Goal: Information Seeking & Learning: Learn about a topic

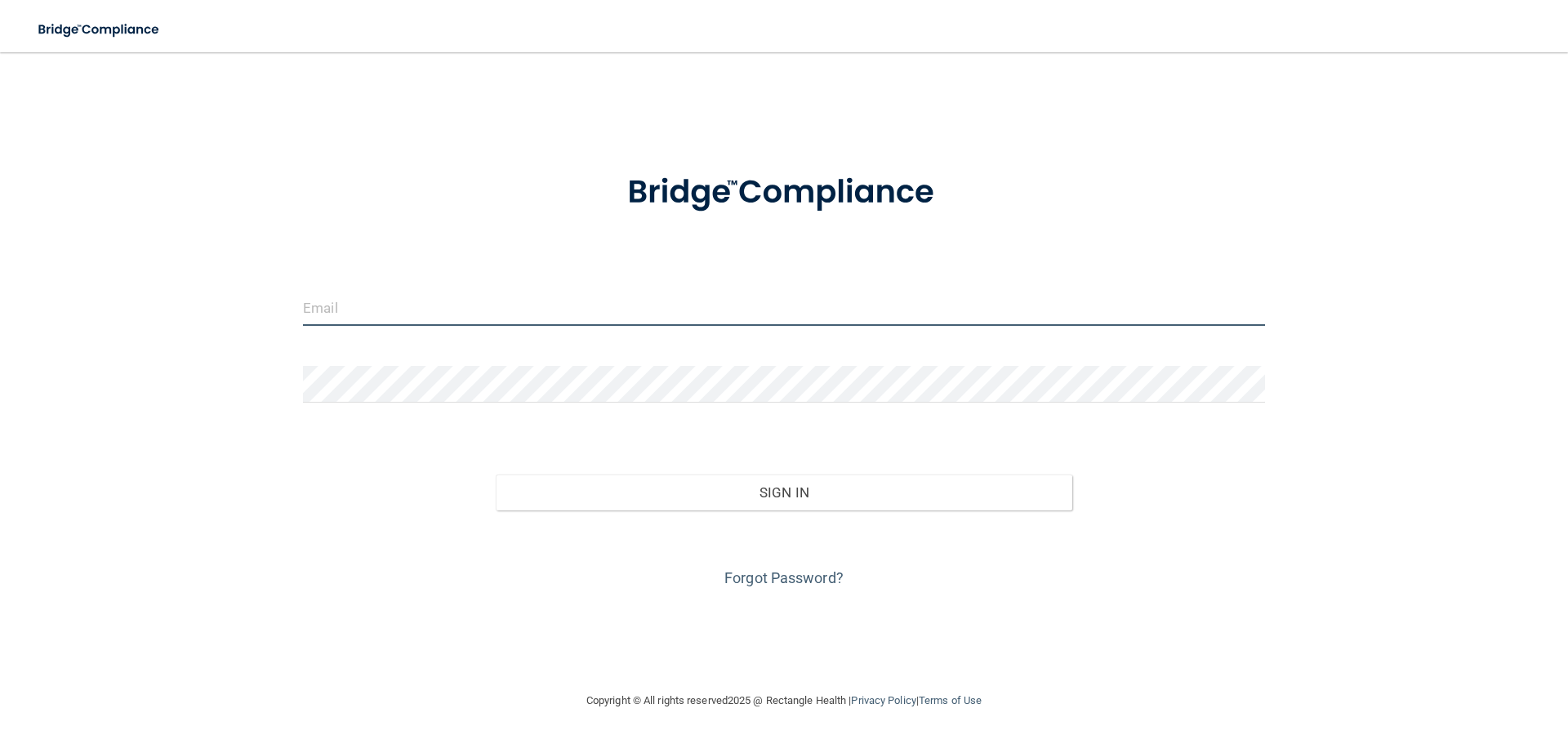
click at [477, 305] on input "email" at bounding box center [784, 308] width 962 height 37
type input "[EMAIL_ADDRESS][DOMAIN_NAME]"
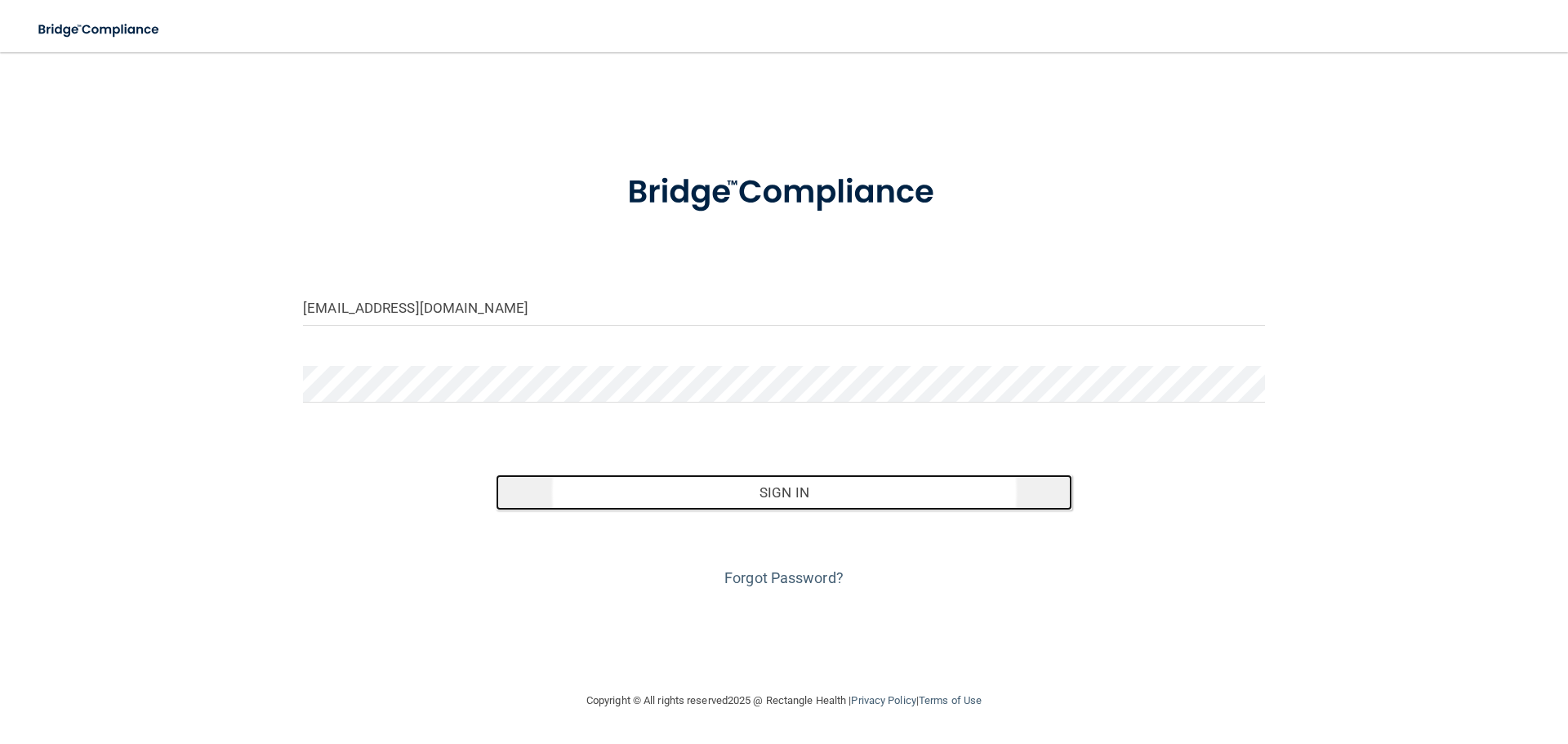
click at [826, 497] on button "Sign In" at bounding box center [784, 492] width 577 height 36
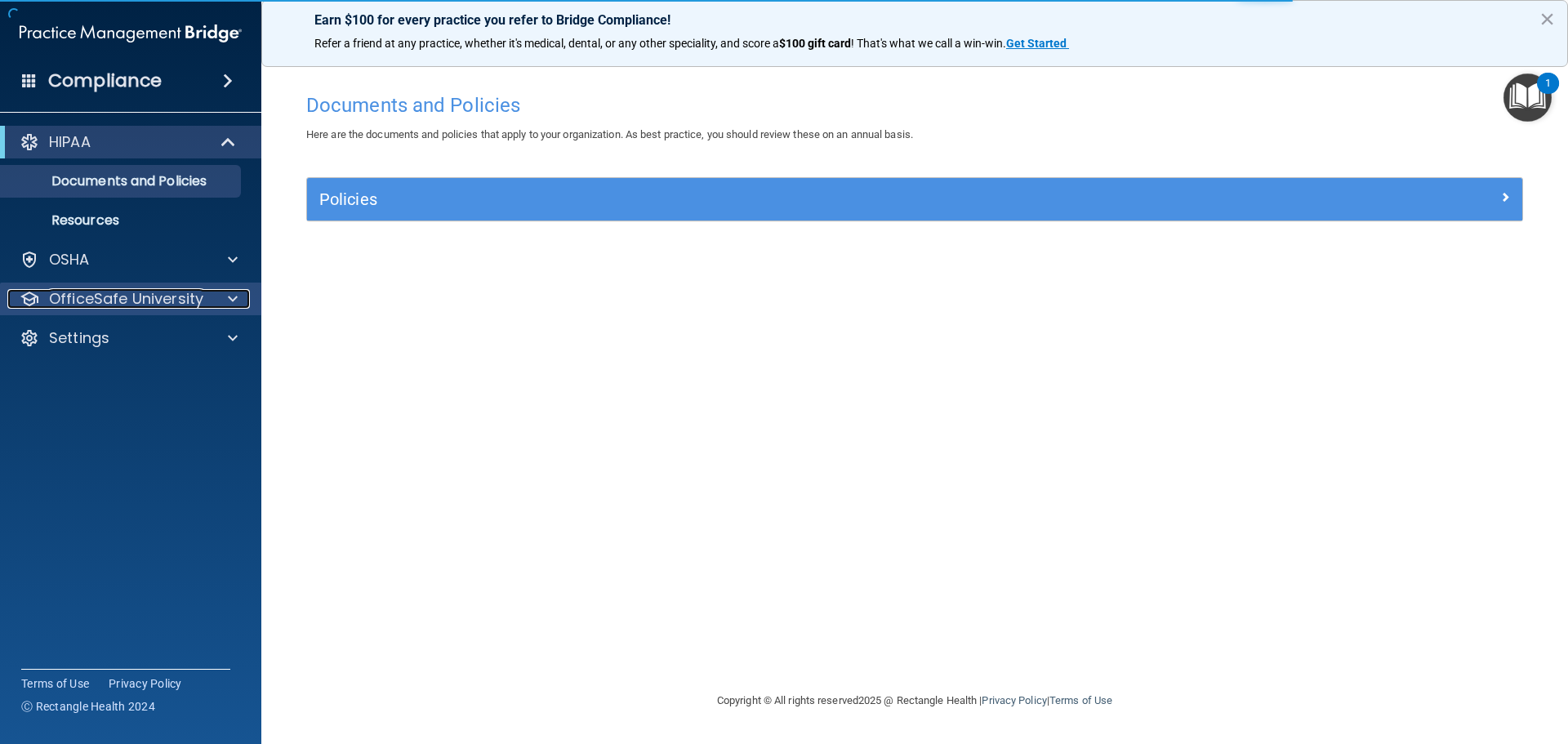
click at [233, 299] on span at bounding box center [232, 299] width 10 height 20
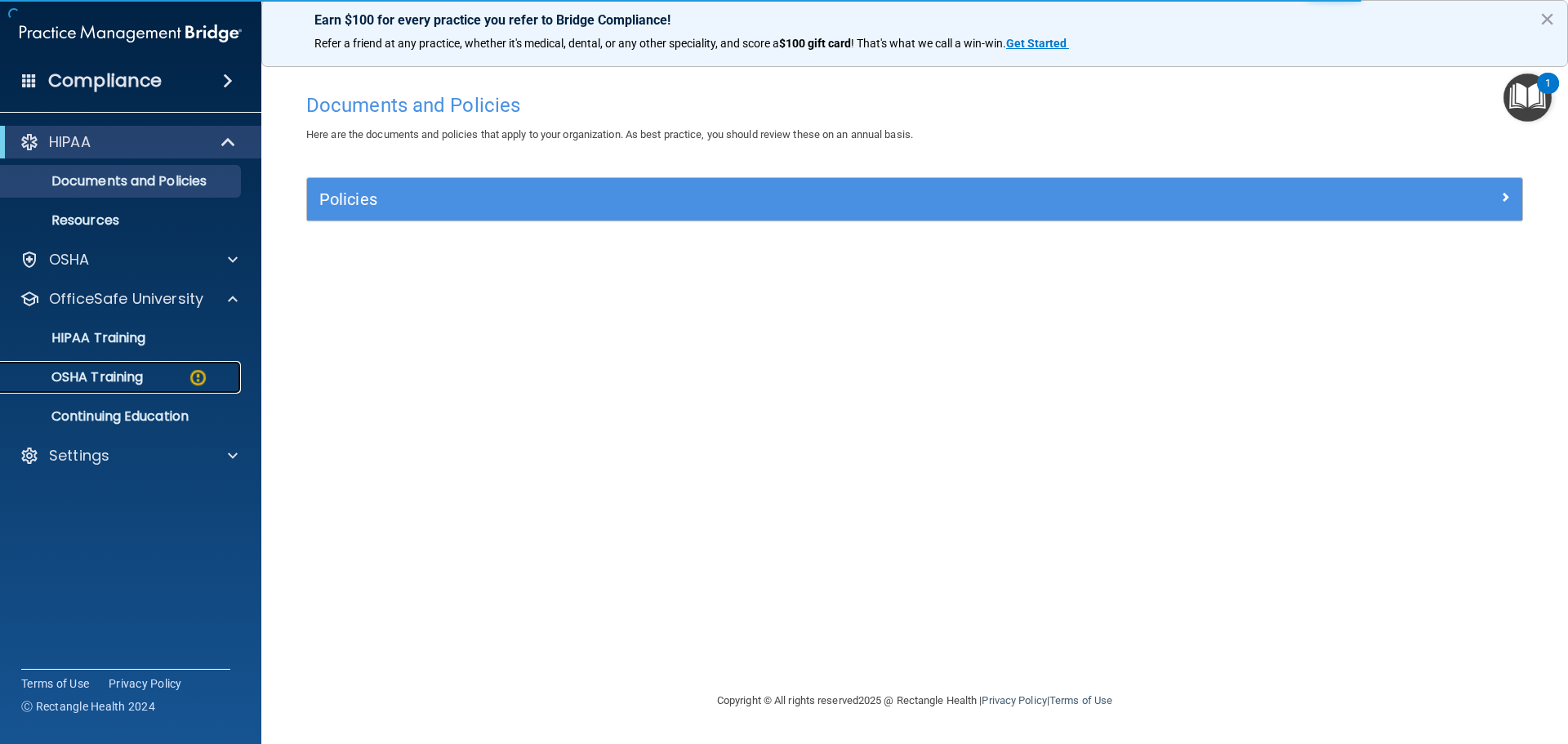
click at [140, 372] on p "OSHA Training" at bounding box center [76, 378] width 132 height 17
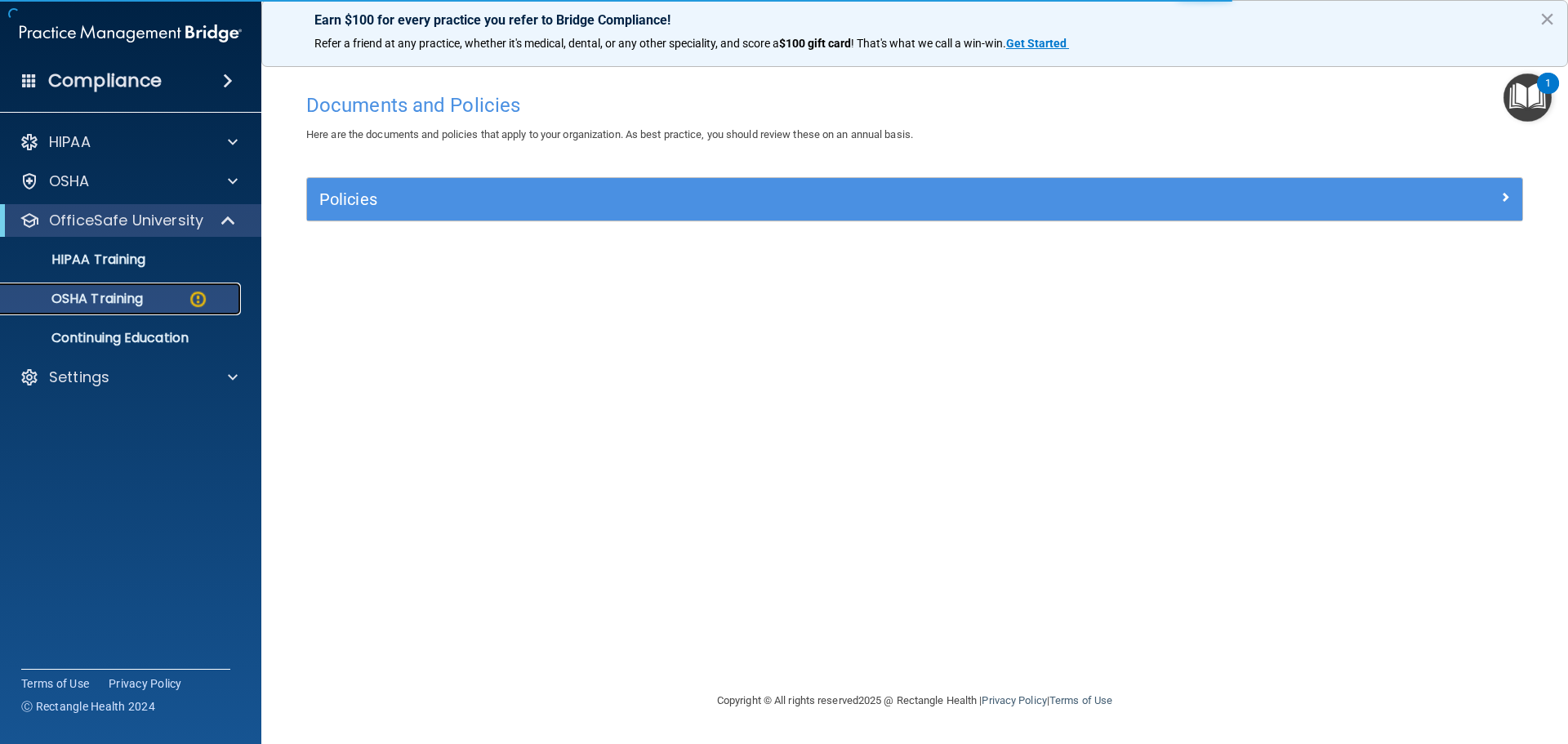
click at [101, 294] on p "OSHA Training" at bounding box center [76, 299] width 132 height 17
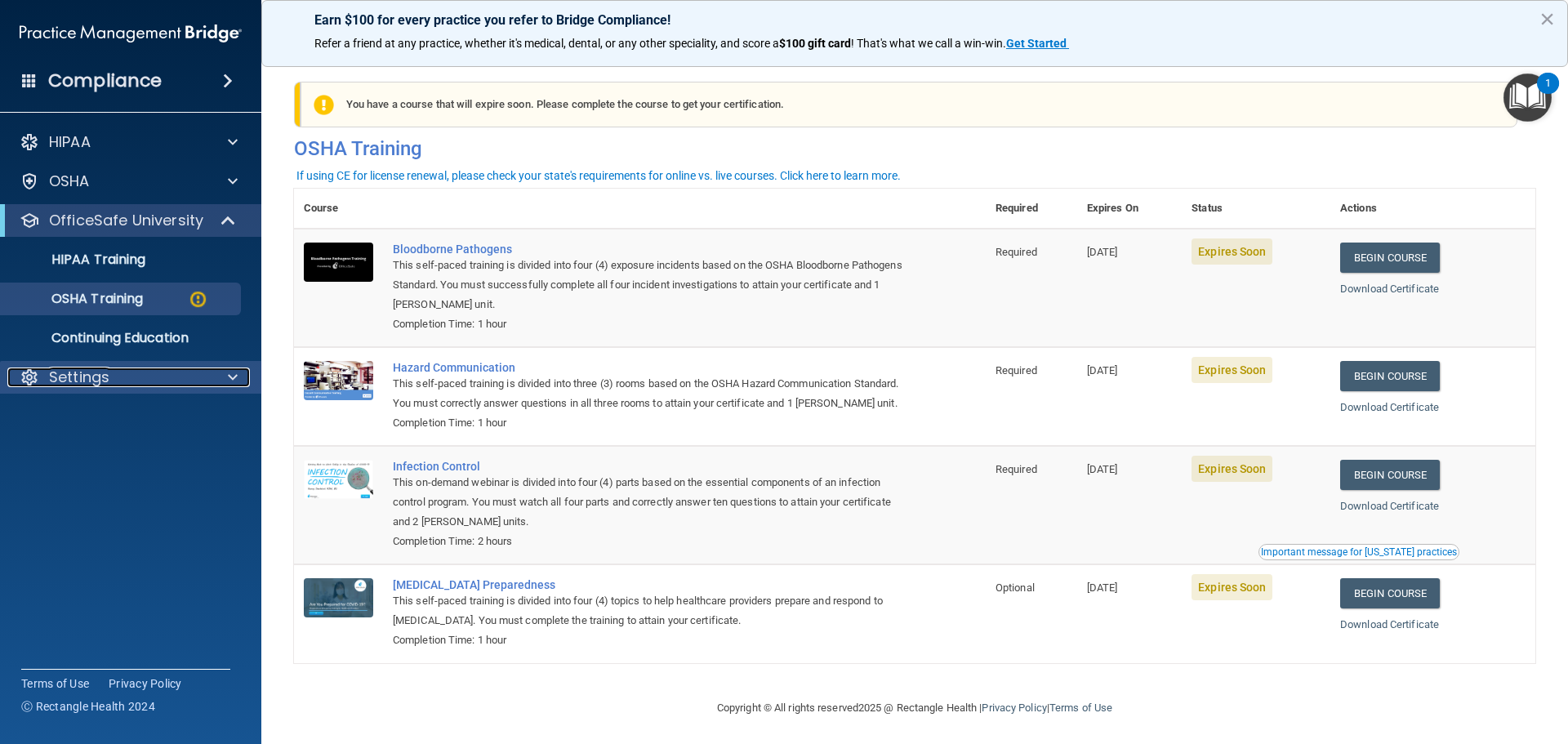
click at [150, 383] on div "Settings" at bounding box center [109, 377] width 203 height 20
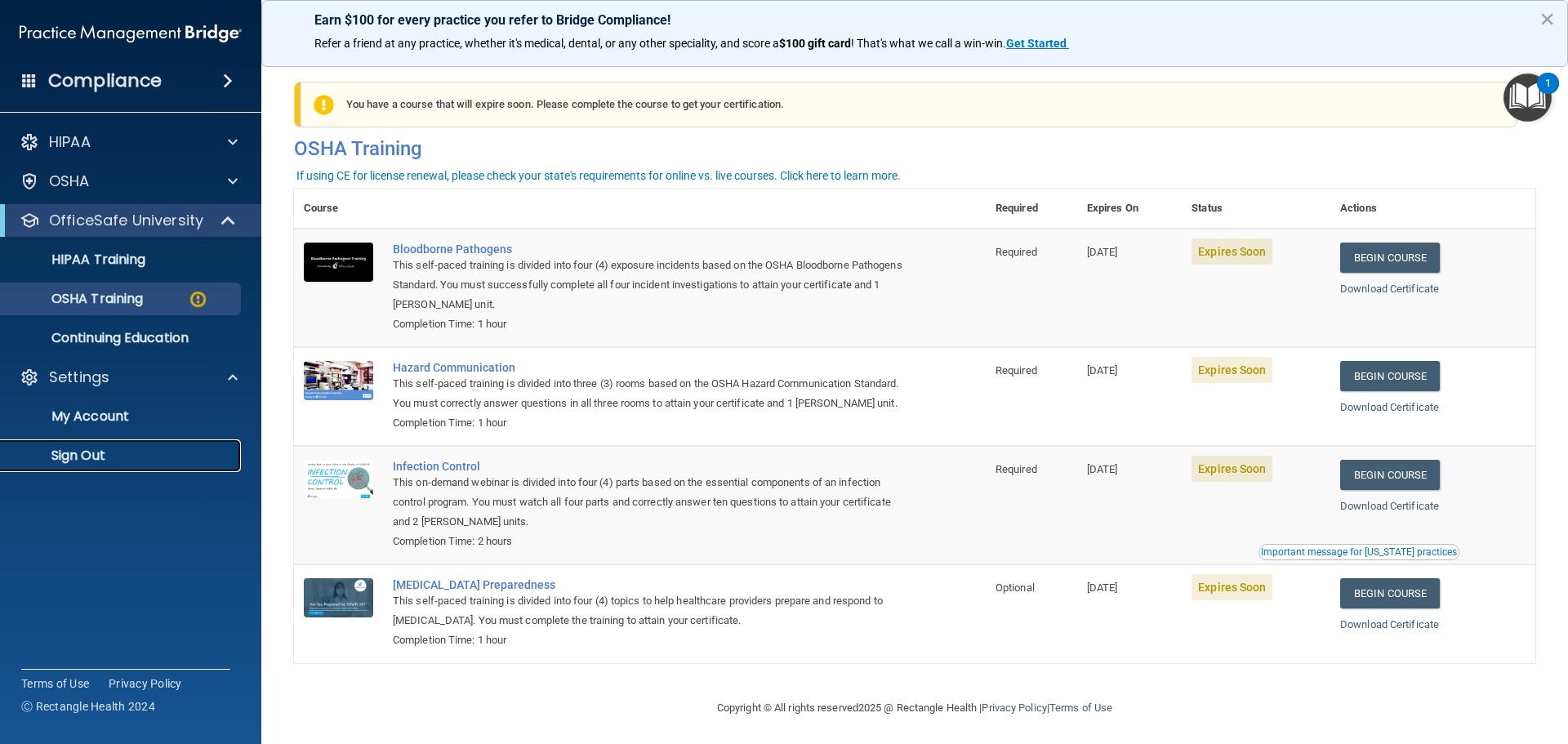
click at [77, 461] on p "Sign Out" at bounding box center [122, 456] width 223 height 17
